Goal: Task Accomplishment & Management: Complete application form

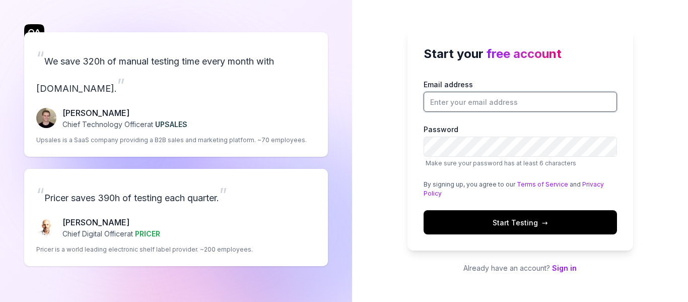
click at [530, 102] on input "Email address" at bounding box center [520, 102] width 193 height 20
click at [520, 100] on input "Email address" at bounding box center [520, 102] width 193 height 20
click at [525, 103] on input "Email address" at bounding box center [520, 102] width 193 height 20
type input "x0Ro60096879@outlook.com"
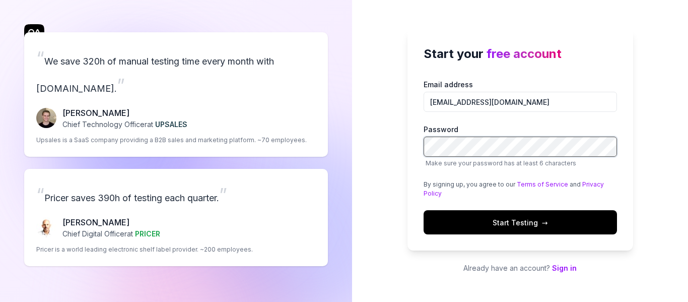
click at [424, 210] on button "Start Testing →" at bounding box center [520, 222] width 193 height 24
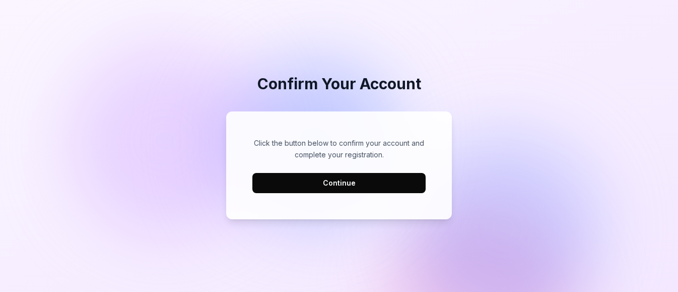
click at [357, 178] on button "Continue" at bounding box center [338, 183] width 173 height 20
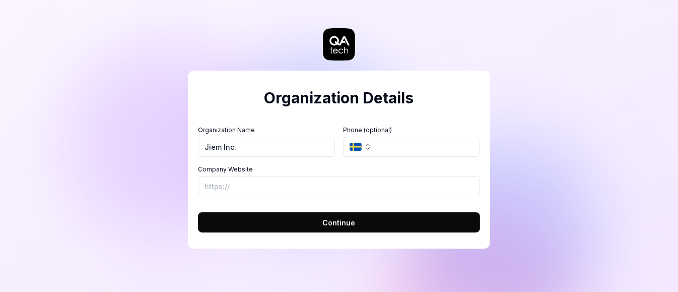
type input "Jiem Inc."
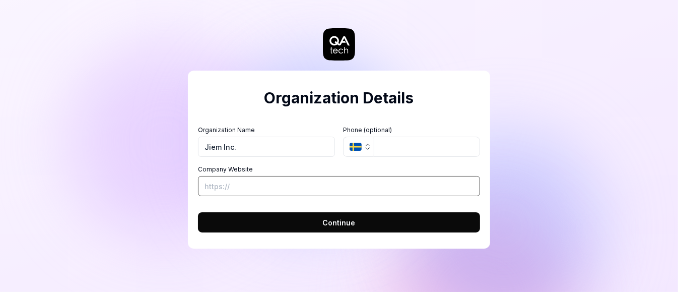
click at [433, 178] on input "Company Website" at bounding box center [339, 186] width 282 height 20
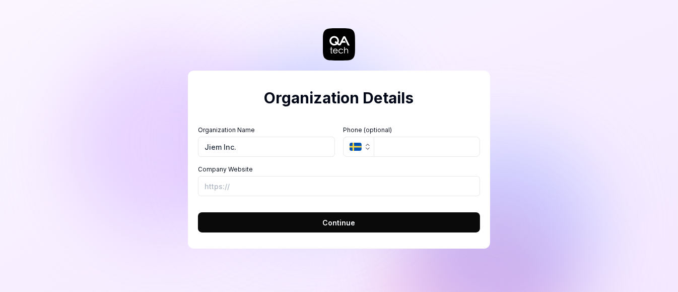
drag, startPoint x: 398, startPoint y: 228, endPoint x: 381, endPoint y: 208, distance: 26.4
click at [398, 227] on button "Continue" at bounding box center [339, 222] width 282 height 20
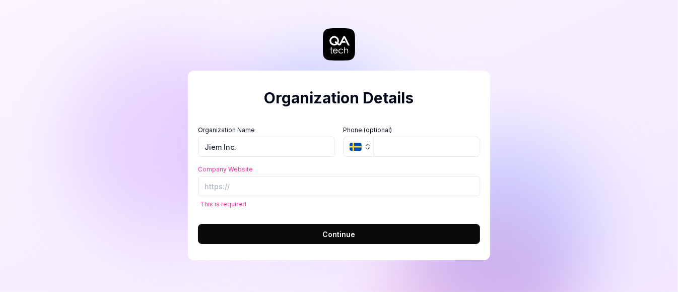
click at [61, 118] on div "Organization Details Organization Name Jiem Inc. Organization Logo (Square mini…" at bounding box center [339, 146] width 678 height 292
